Goal: Task Accomplishment & Management: Use online tool/utility

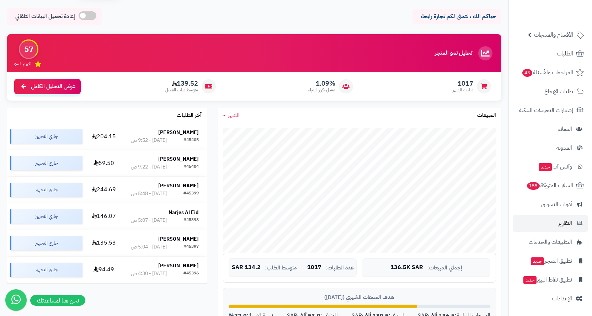
scroll to position [36, 0]
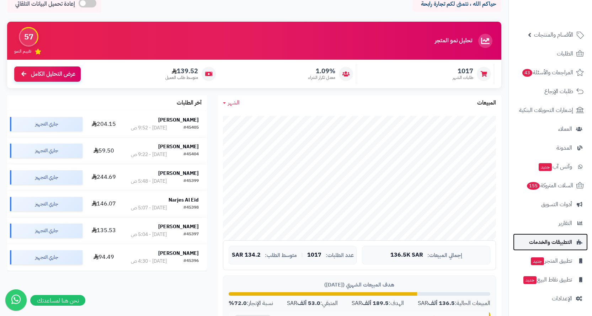
click at [542, 239] on span "التطبيقات والخدمات" at bounding box center [550, 242] width 43 height 10
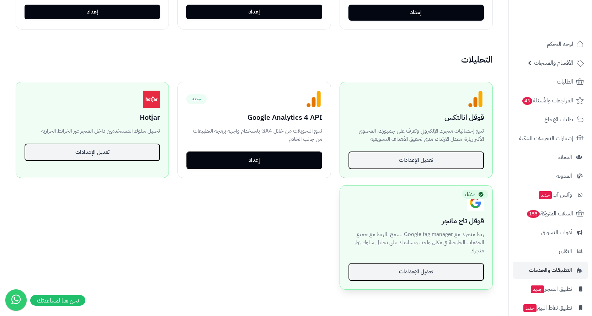
scroll to position [534, 0]
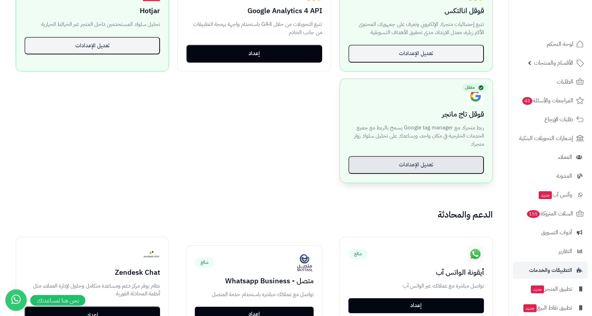
click at [434, 160] on button "تعديل الإعدادات" at bounding box center [417, 165] width 136 height 18
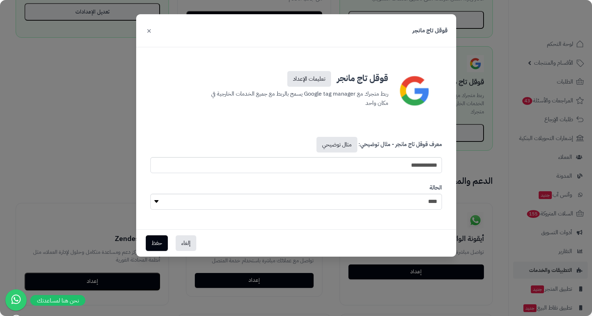
scroll to position [569, 0]
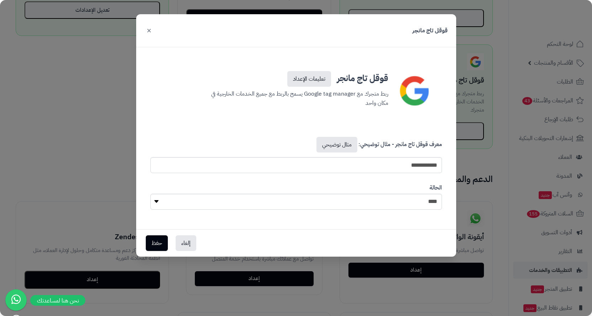
click at [148, 31] on button "×" at bounding box center [149, 30] width 9 height 16
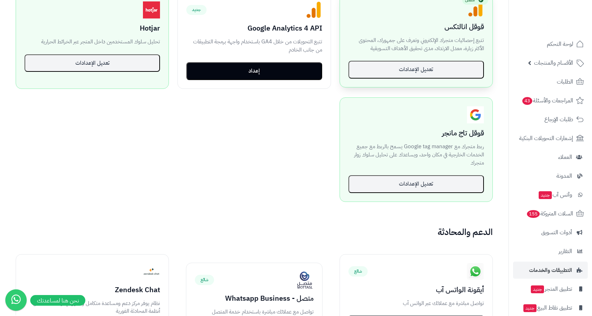
scroll to position [462, 0]
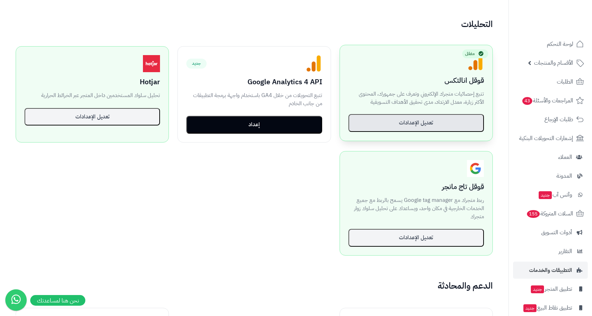
click at [416, 122] on button "تعديل الإعدادات" at bounding box center [417, 123] width 136 height 18
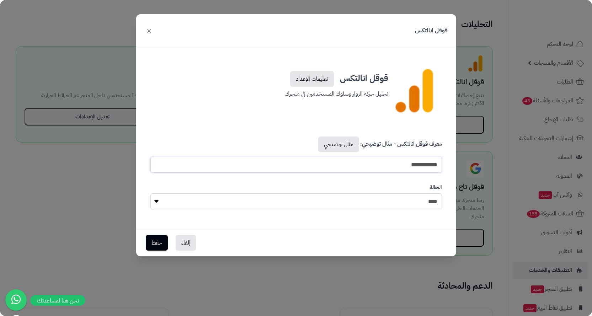
click at [388, 165] on input "**********" at bounding box center [296, 165] width 292 height 16
